Goal: Check status: Check status

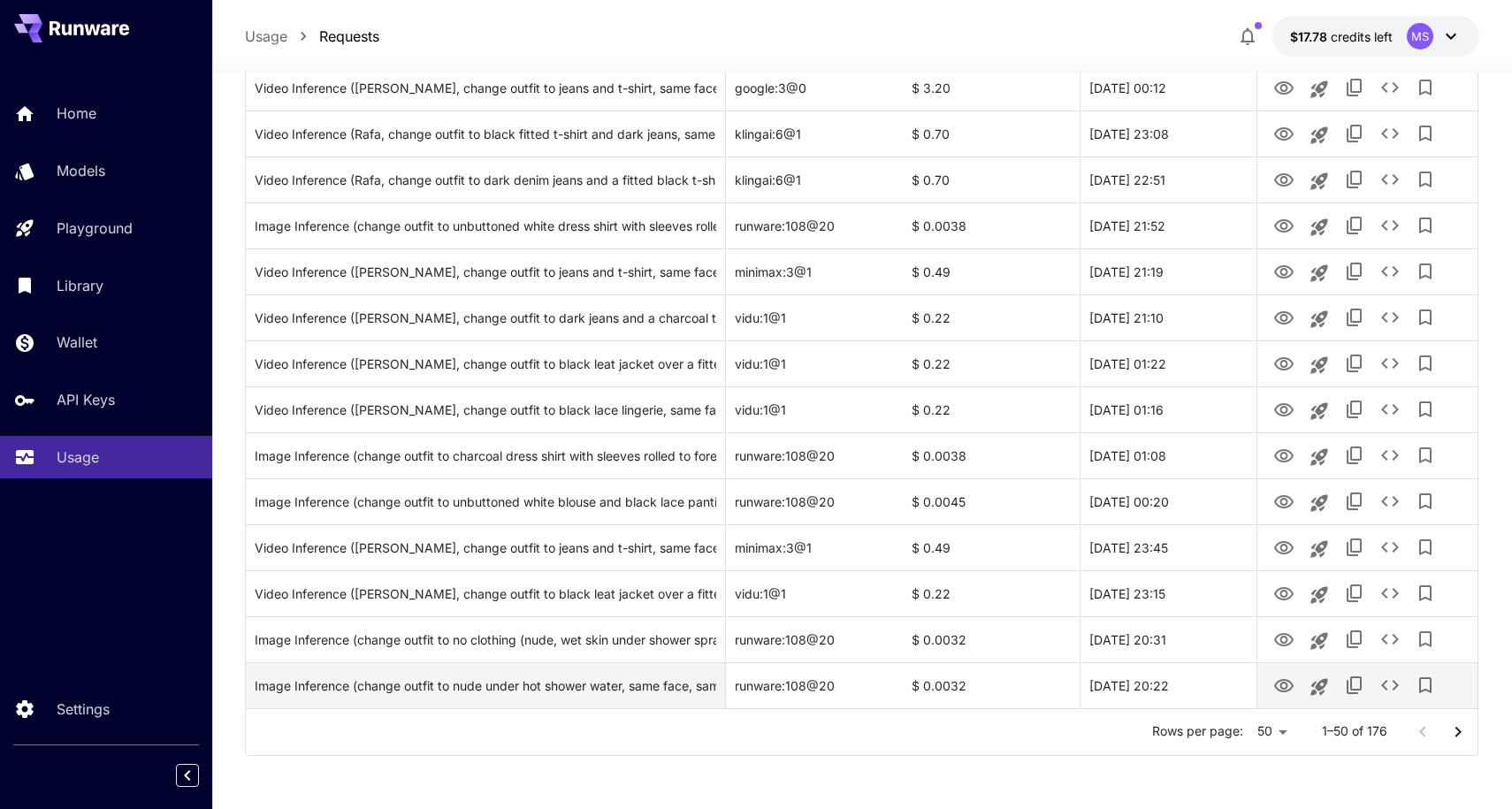
scroll to position [1937, 0]
click at [1418, 733] on div at bounding box center [1441, 733] width 70 height 35
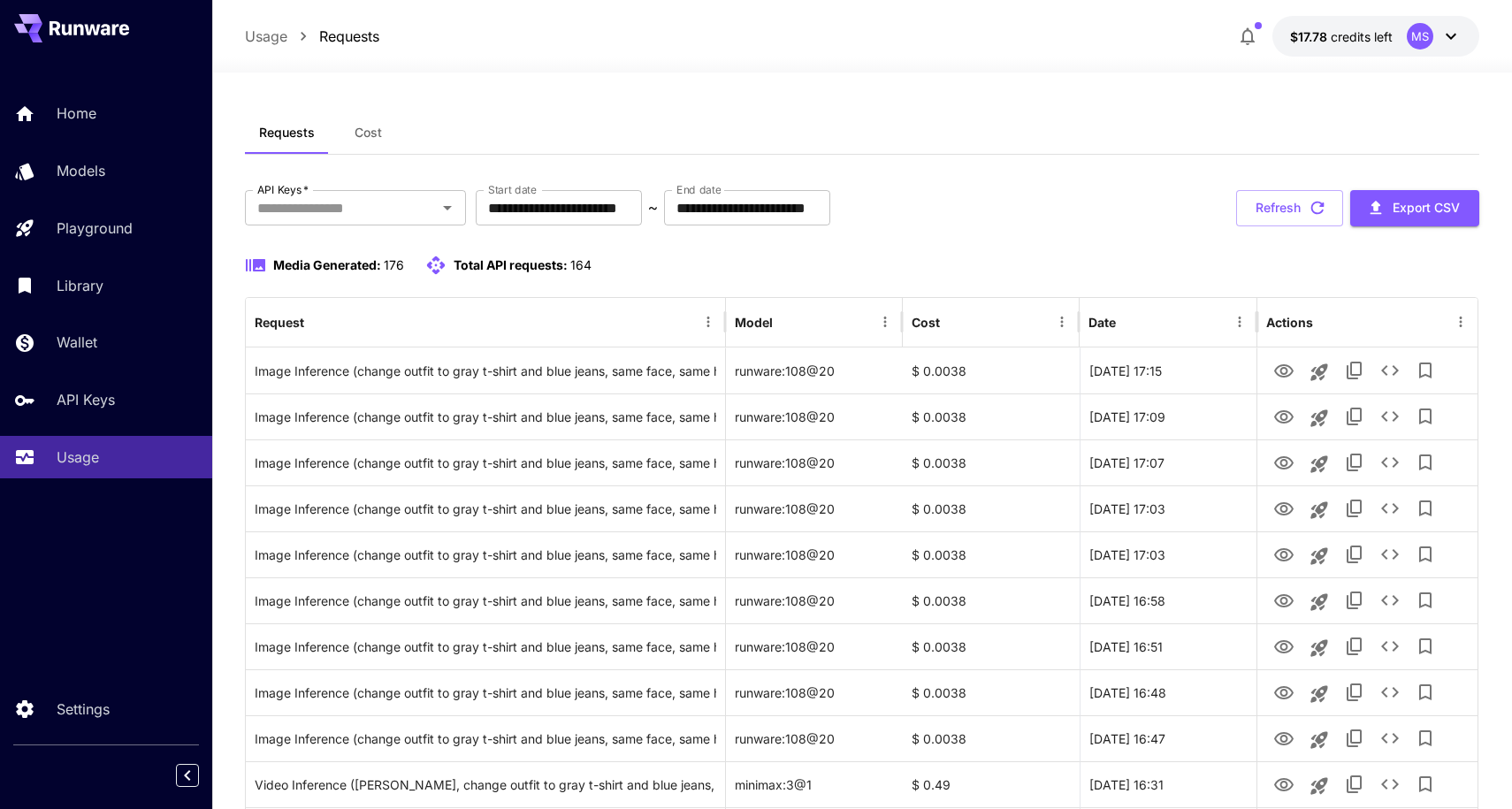
scroll to position [0, 0]
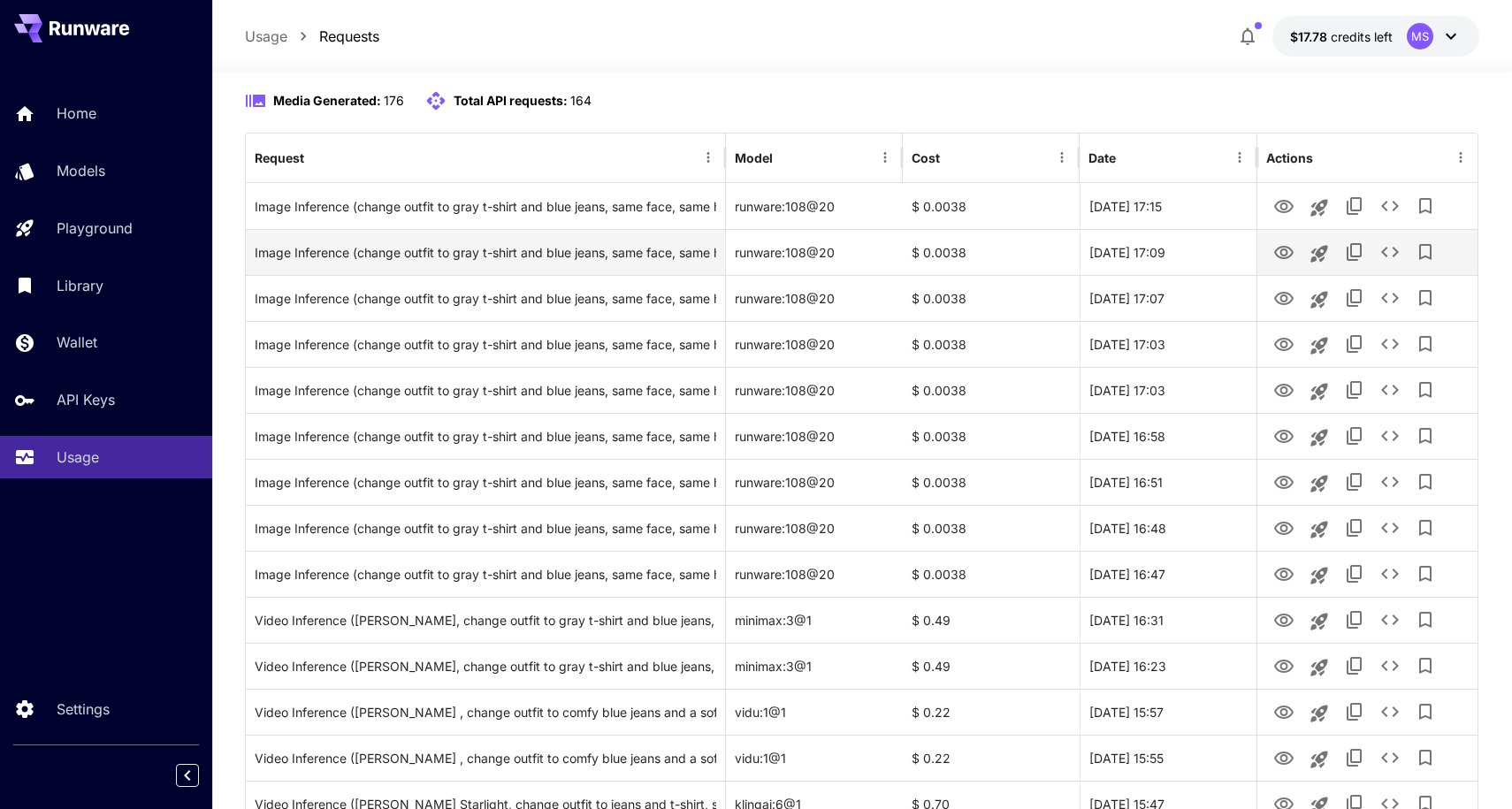
scroll to position [167, 0]
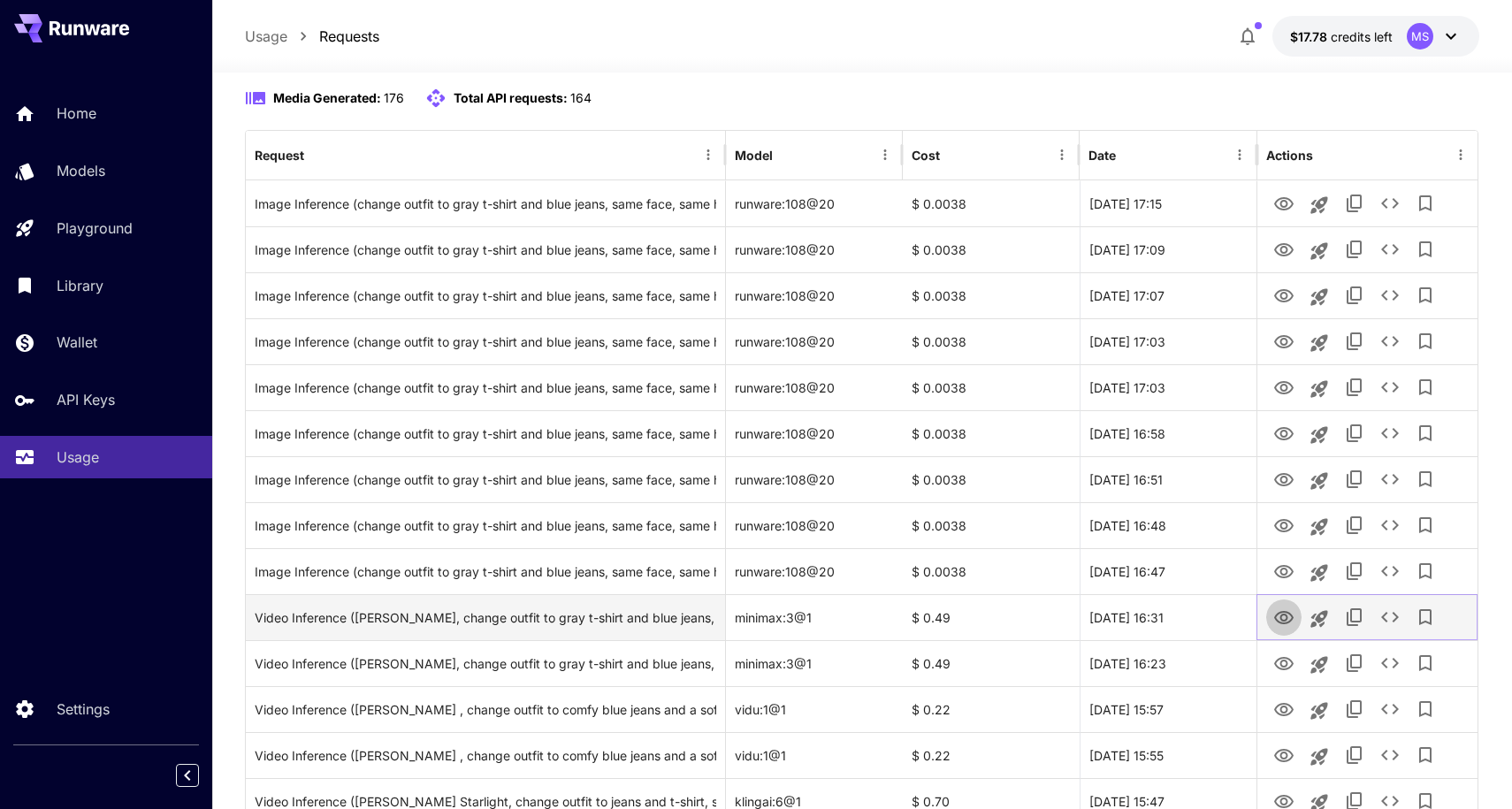
click at [1284, 617] on icon "View" at bounding box center [1284, 618] width 22 height 22
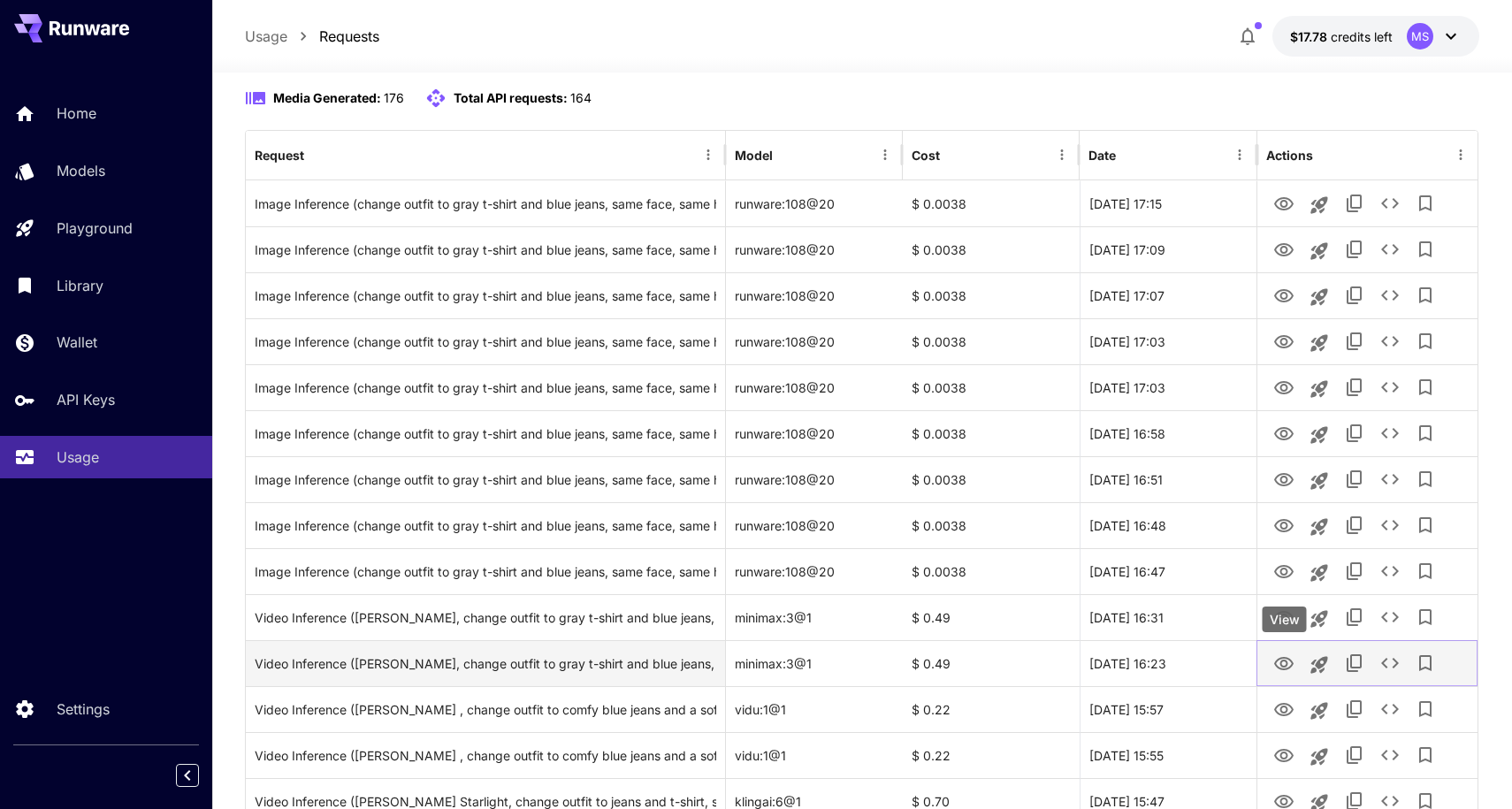
click at [1283, 659] on icon "View" at bounding box center [1284, 663] width 20 height 14
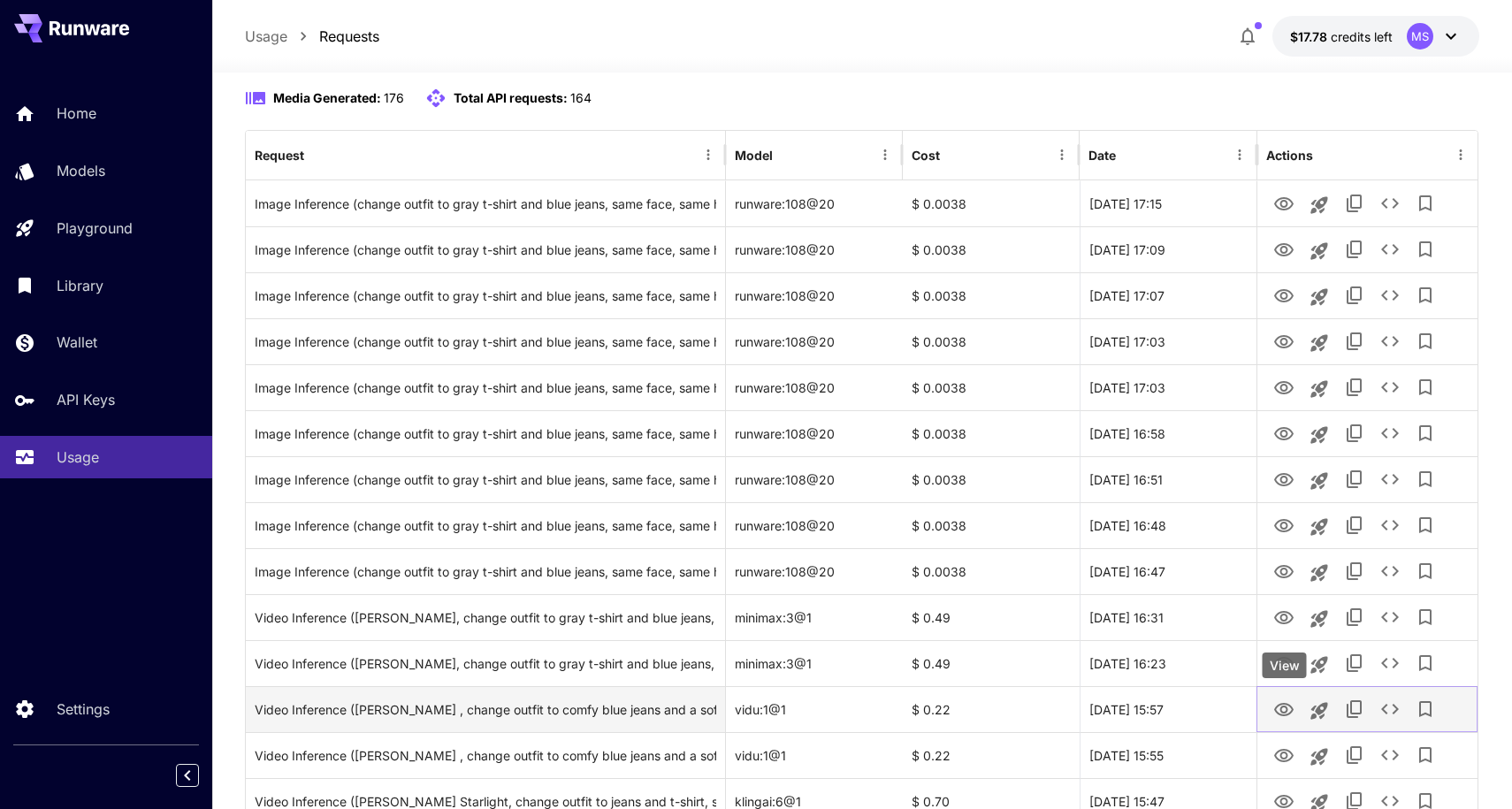
click at [1284, 699] on icon "View" at bounding box center [1284, 710] width 22 height 22
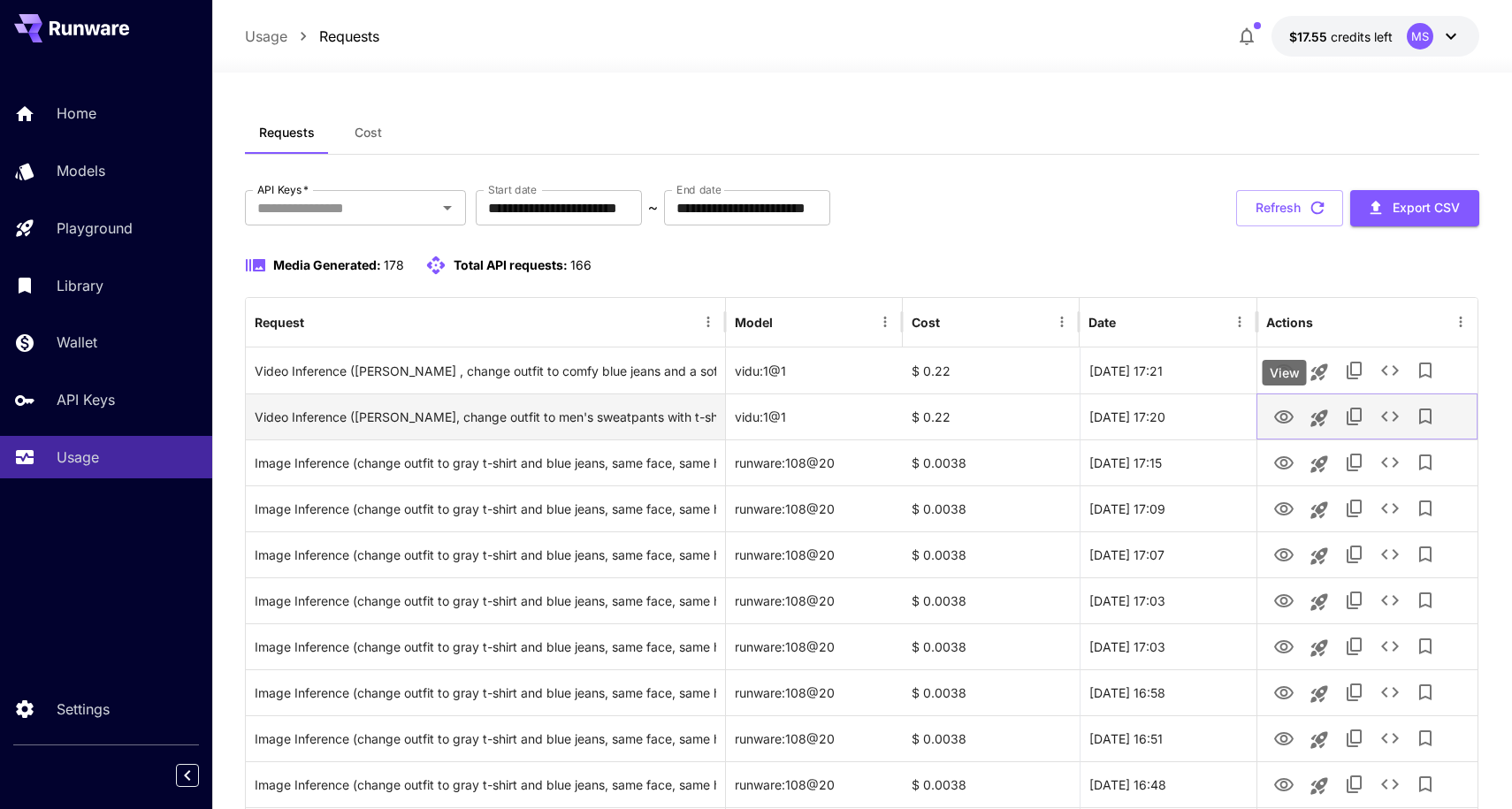
click at [1280, 411] on icon "View" at bounding box center [1284, 417] width 20 height 14
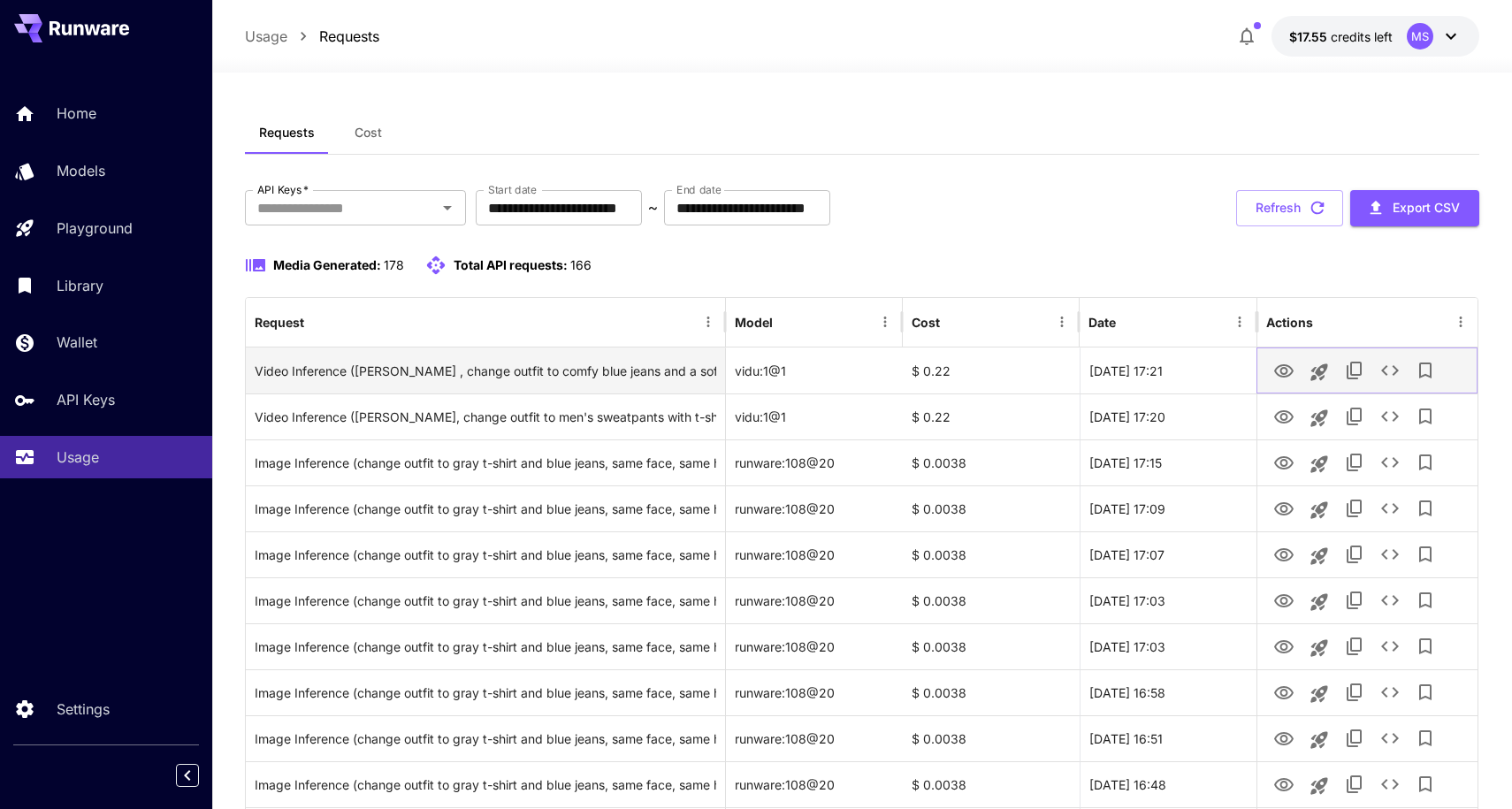
click at [1288, 366] on icon "View" at bounding box center [1284, 372] width 22 height 22
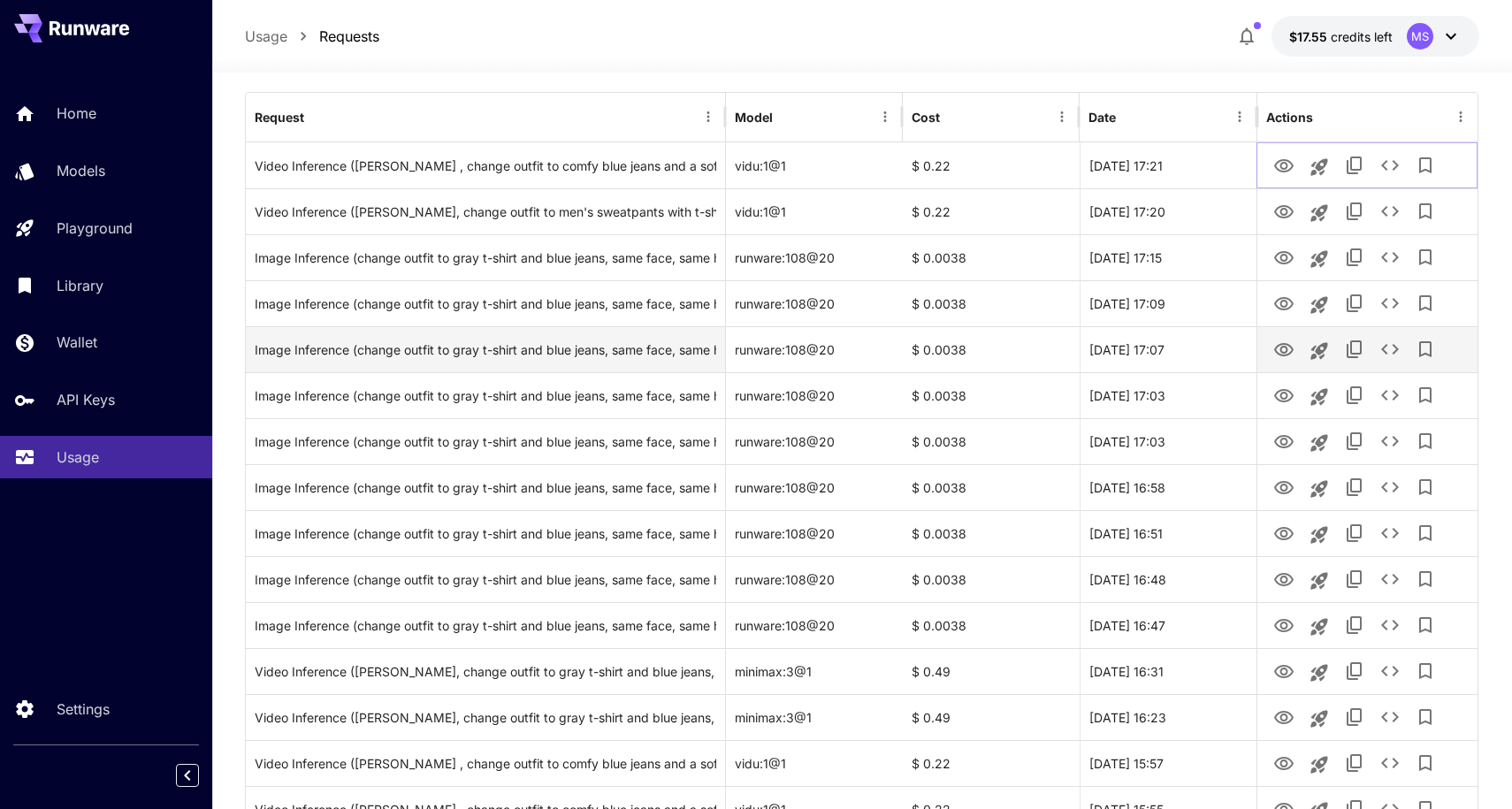
scroll to position [297, 0]
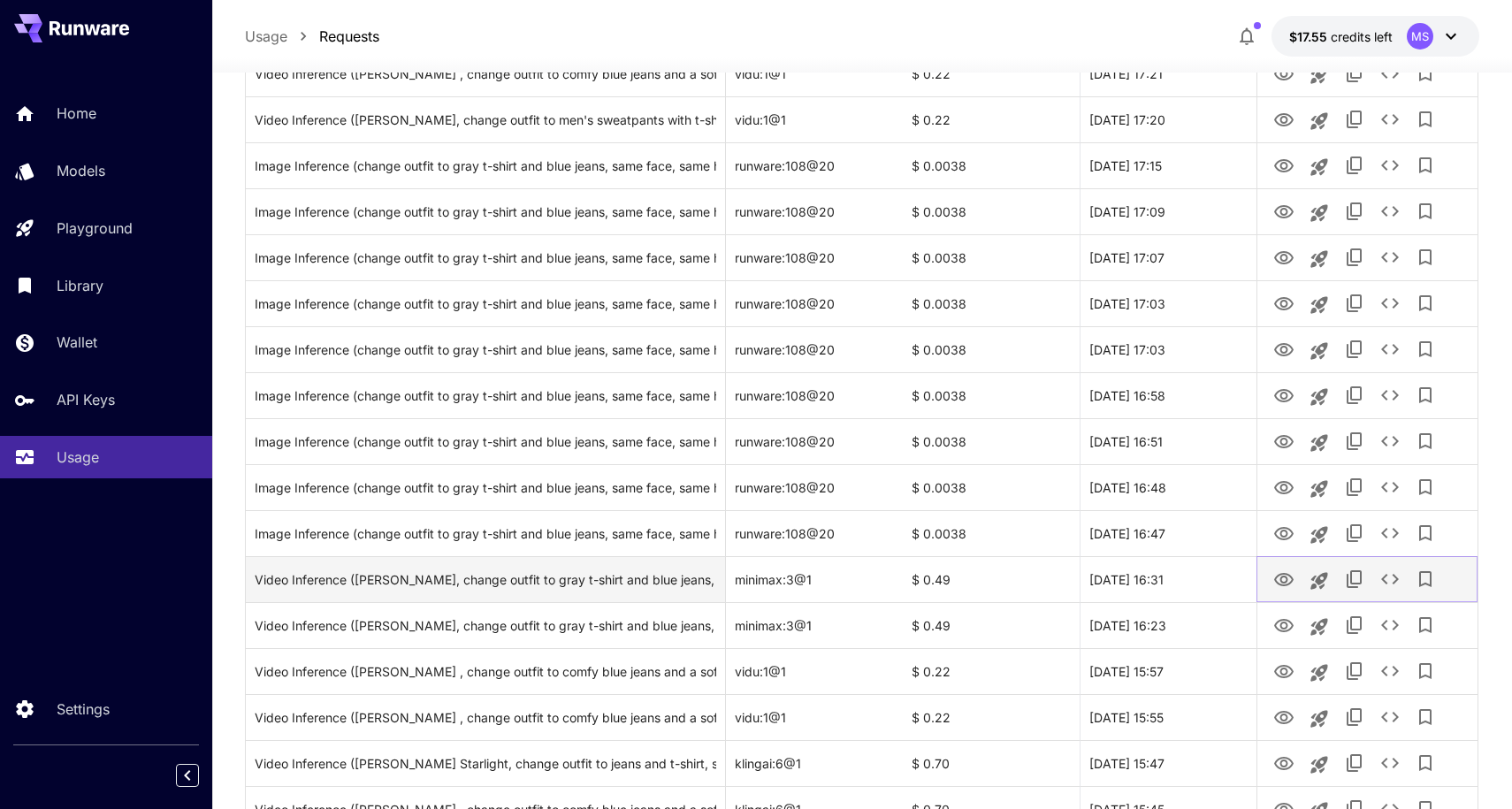
click at [1283, 581] on icon "View" at bounding box center [1284, 580] width 20 height 14
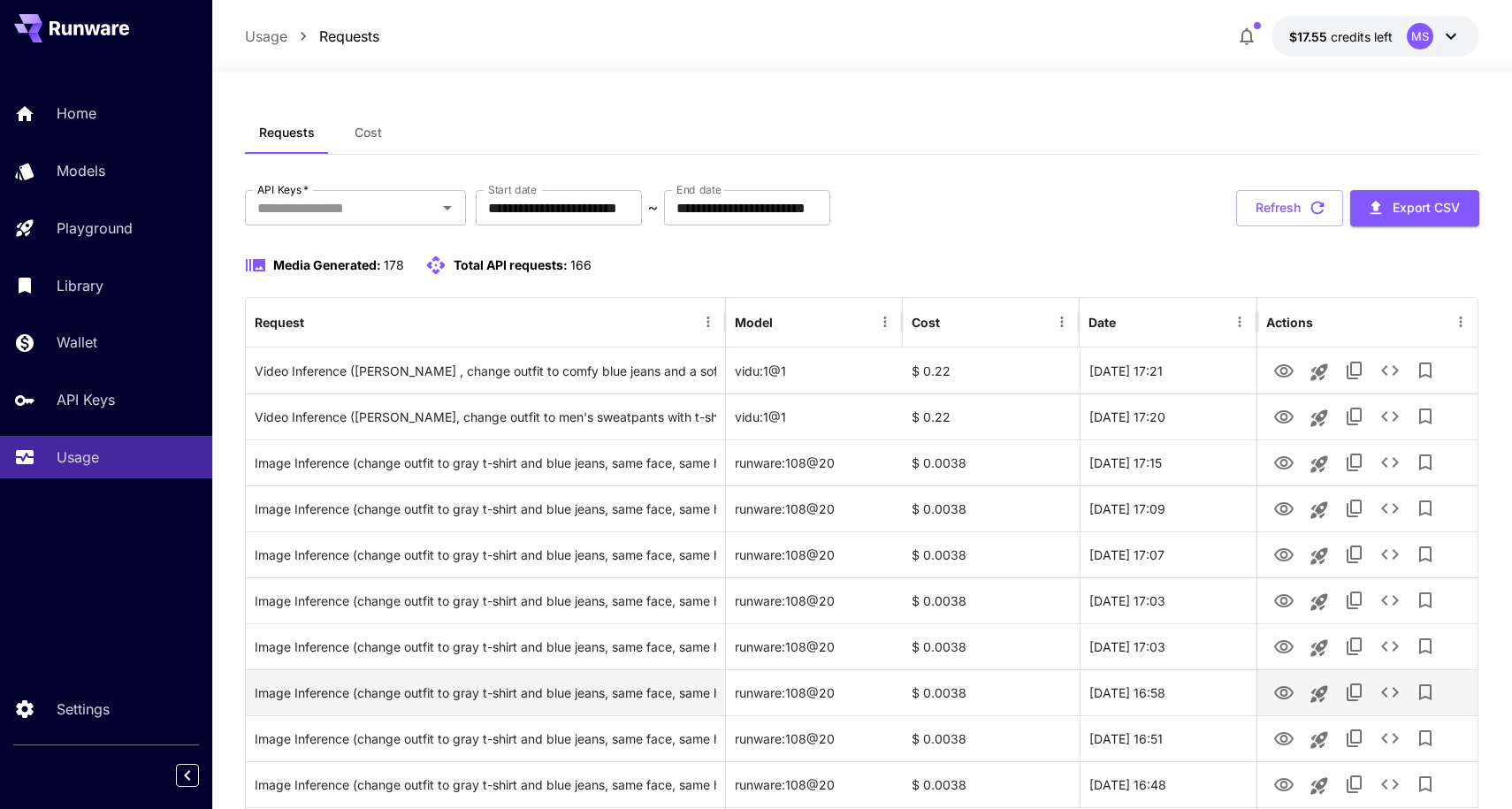
scroll to position [0, 0]
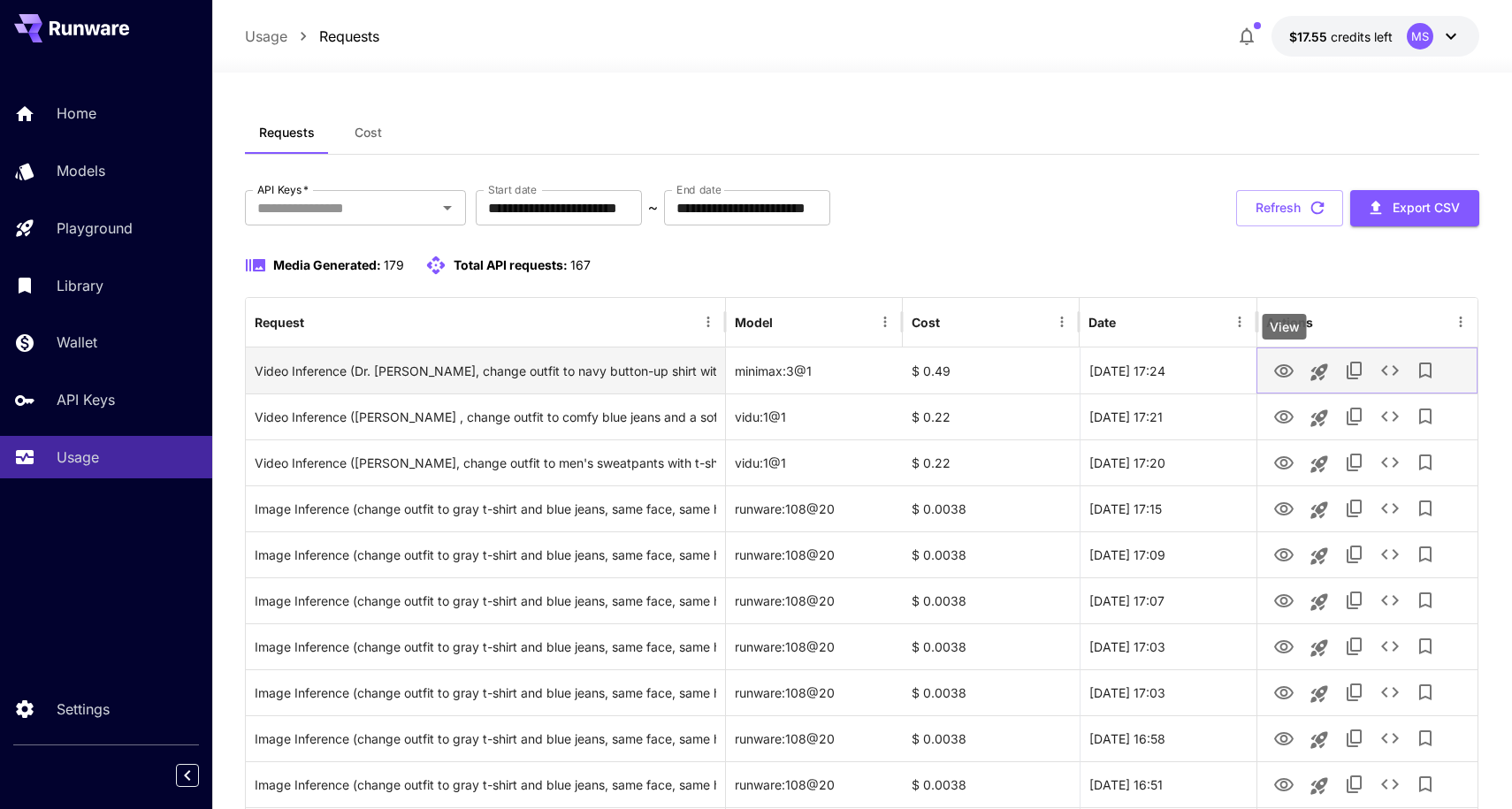
click at [1279, 370] on icon "View" at bounding box center [1284, 372] width 22 height 22
click at [1288, 363] on icon "View" at bounding box center [1284, 372] width 22 height 22
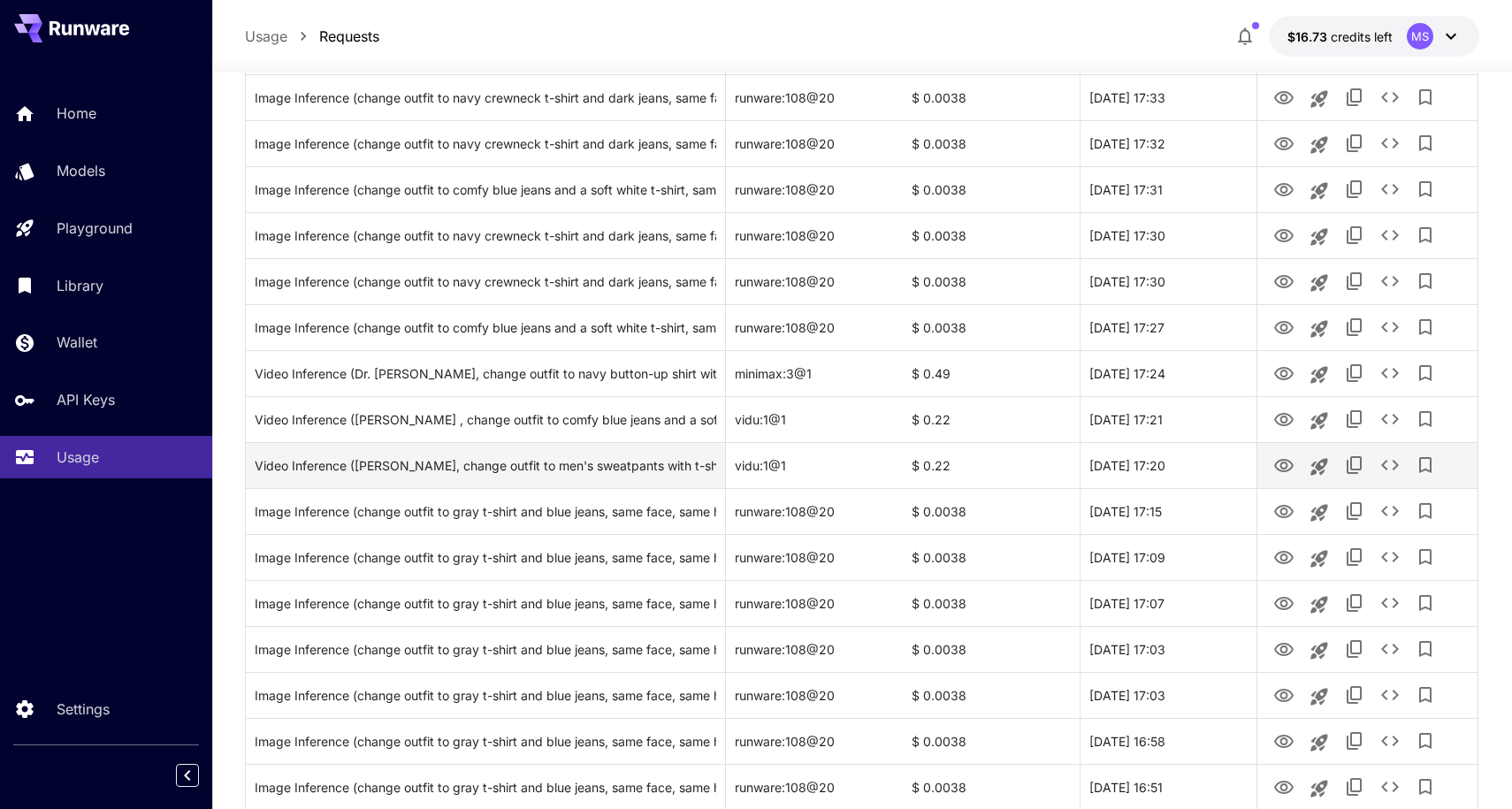
scroll to position [1401, 0]
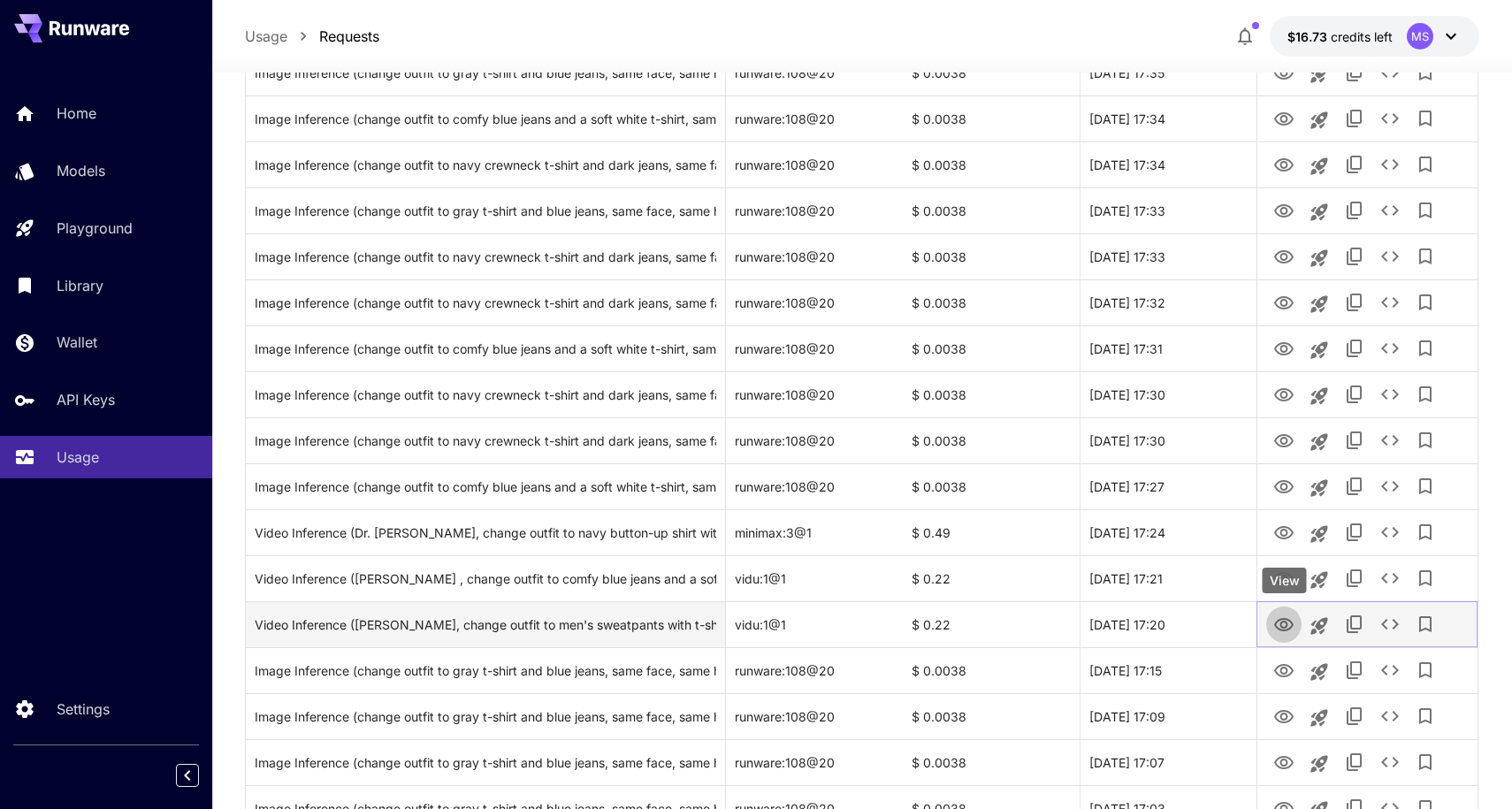
click at [1285, 612] on link "View" at bounding box center [1284, 623] width 22 height 22
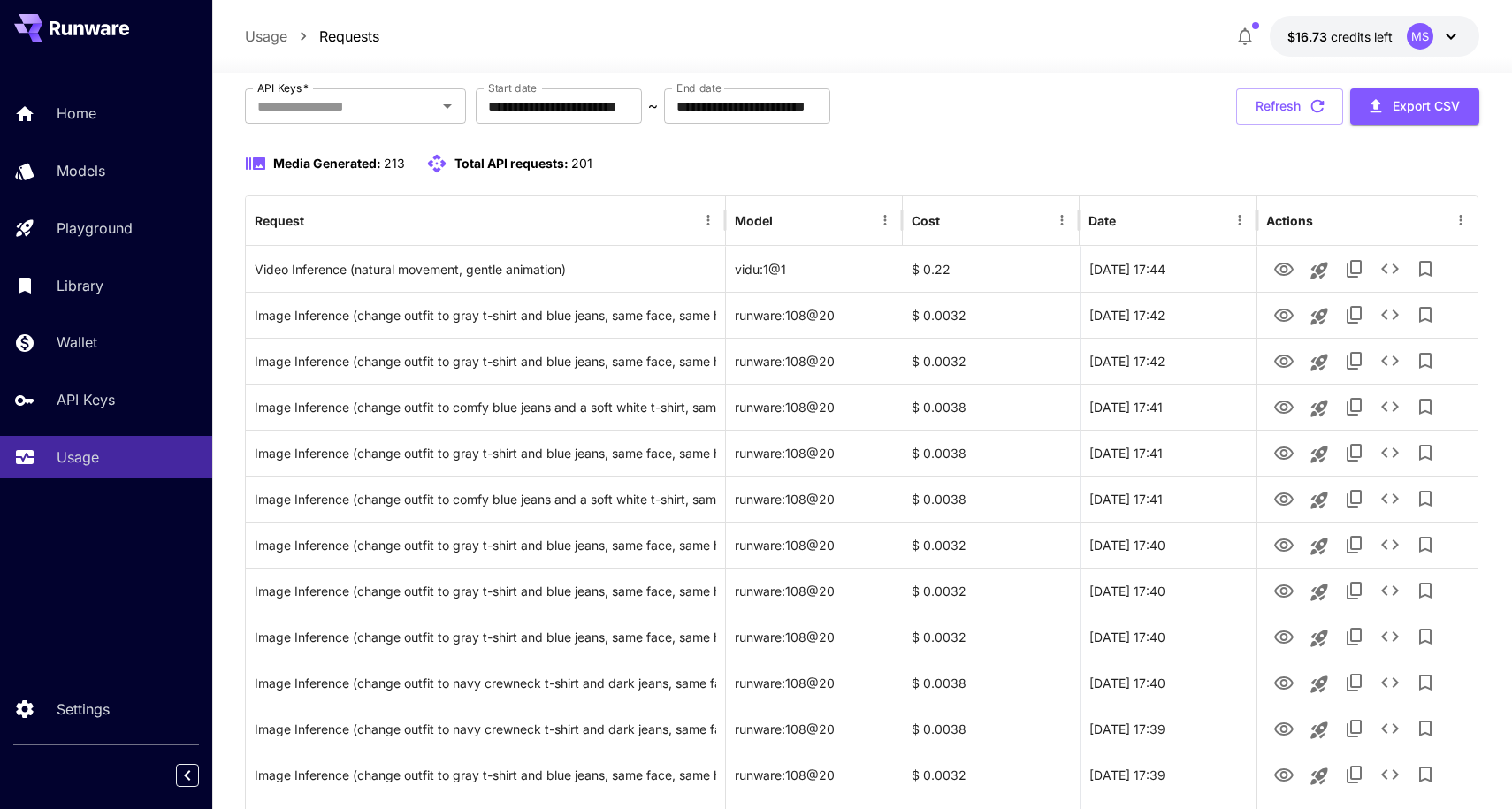
scroll to position [70, 0]
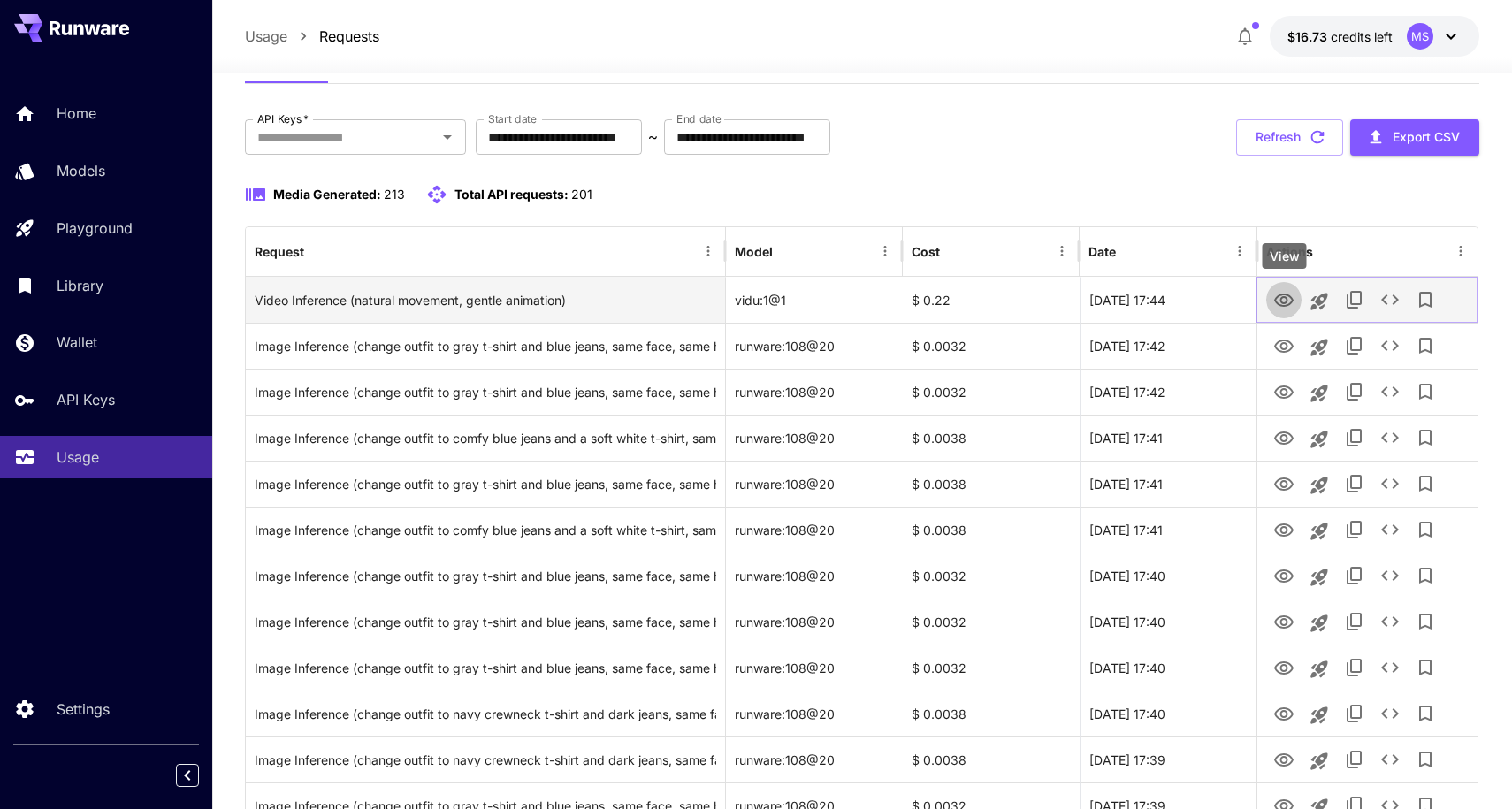
click at [1281, 300] on icon "View" at bounding box center [1284, 300] width 20 height 14
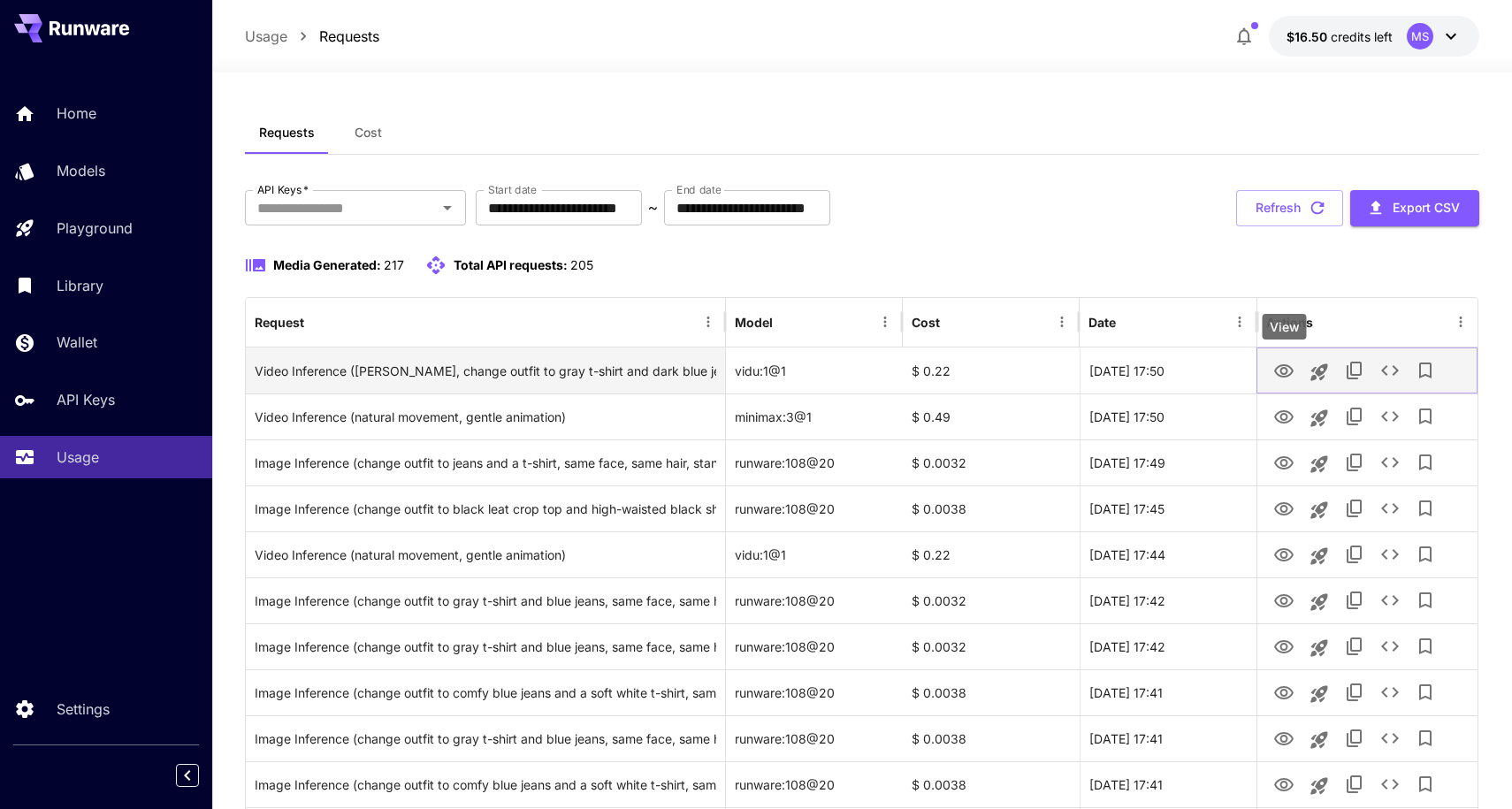
click at [1288, 370] on icon "View" at bounding box center [1284, 372] width 22 height 22
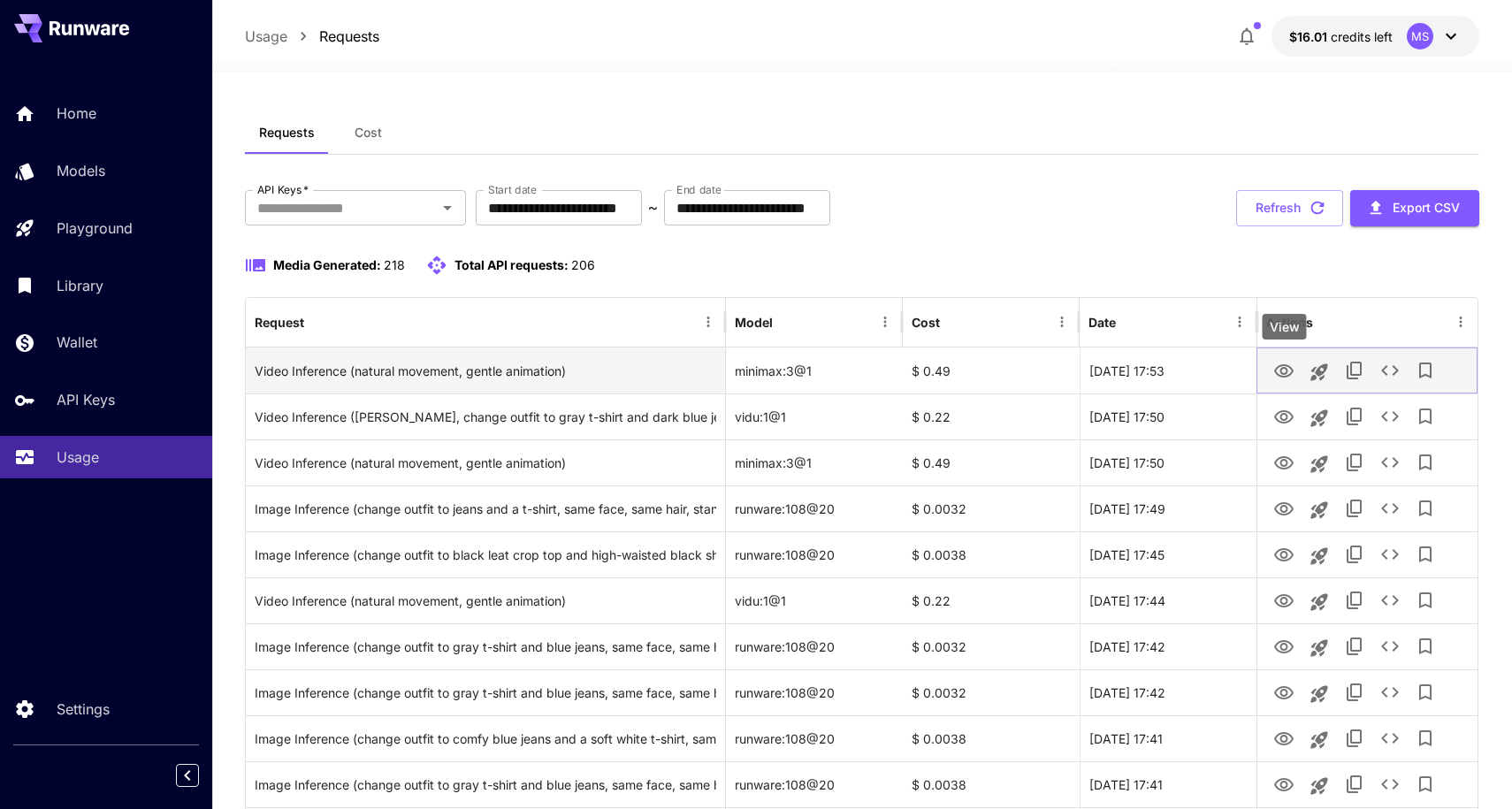
click at [1288, 371] on icon "View" at bounding box center [1284, 372] width 22 height 22
